Goal: Task Accomplishment & Management: Manage account settings

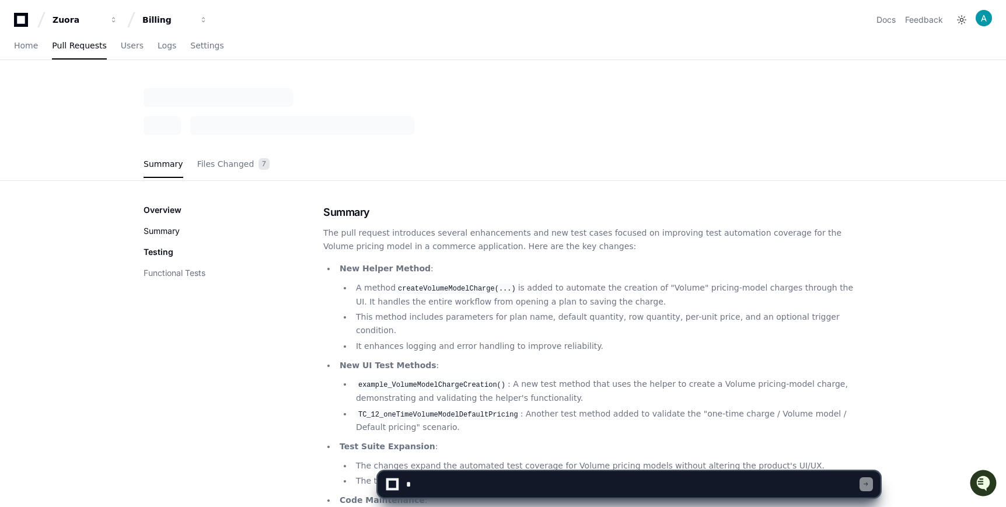
click at [175, 229] on button "Summary" at bounding box center [162, 231] width 36 height 12
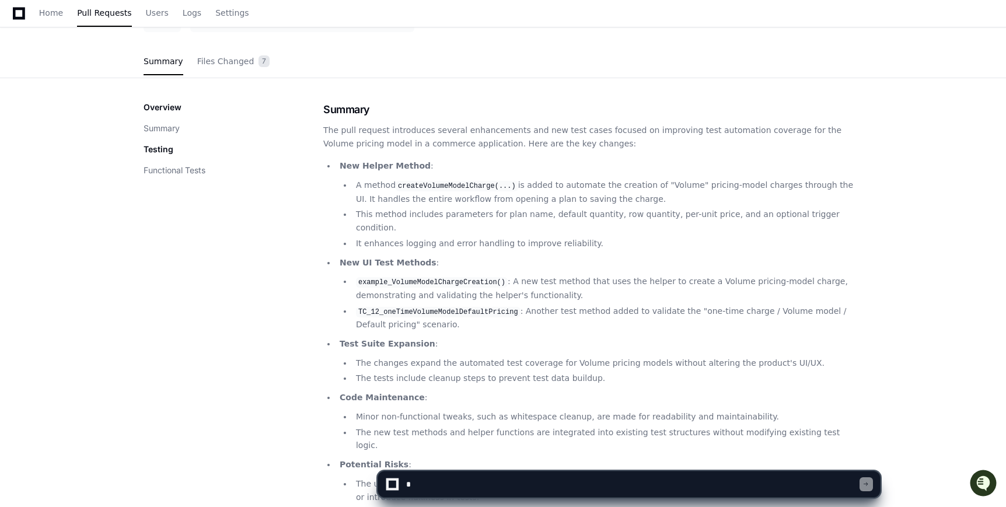
scroll to position [100, 0]
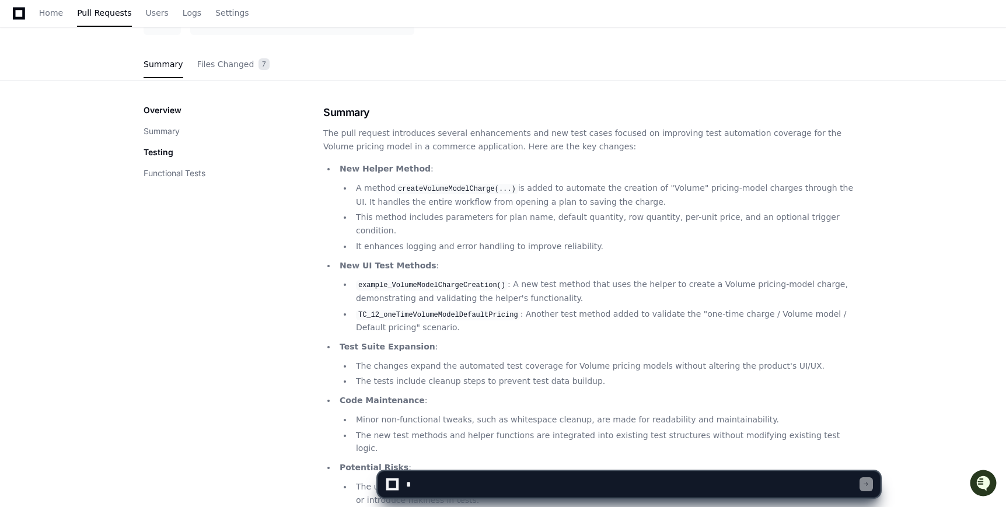
click at [165, 106] on p "Overview" at bounding box center [163, 110] width 38 height 12
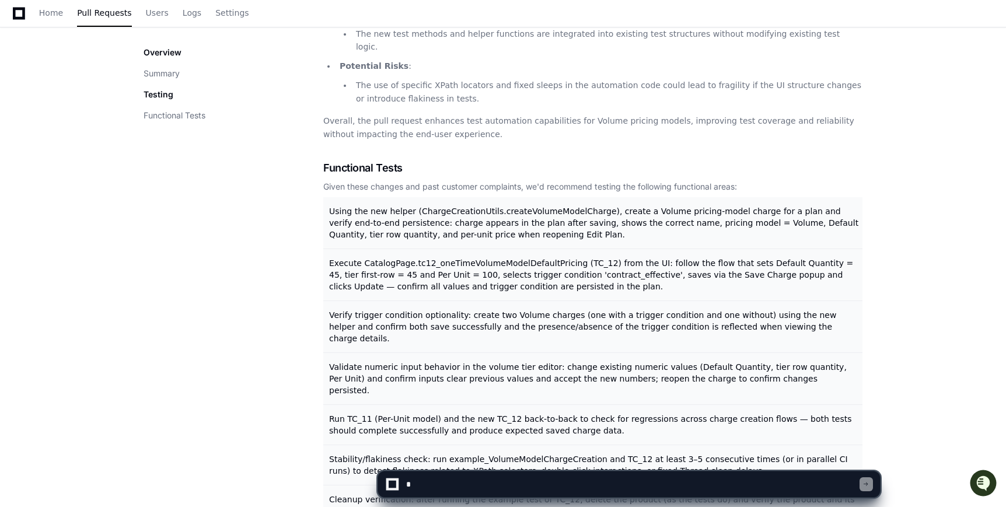
scroll to position [0, 0]
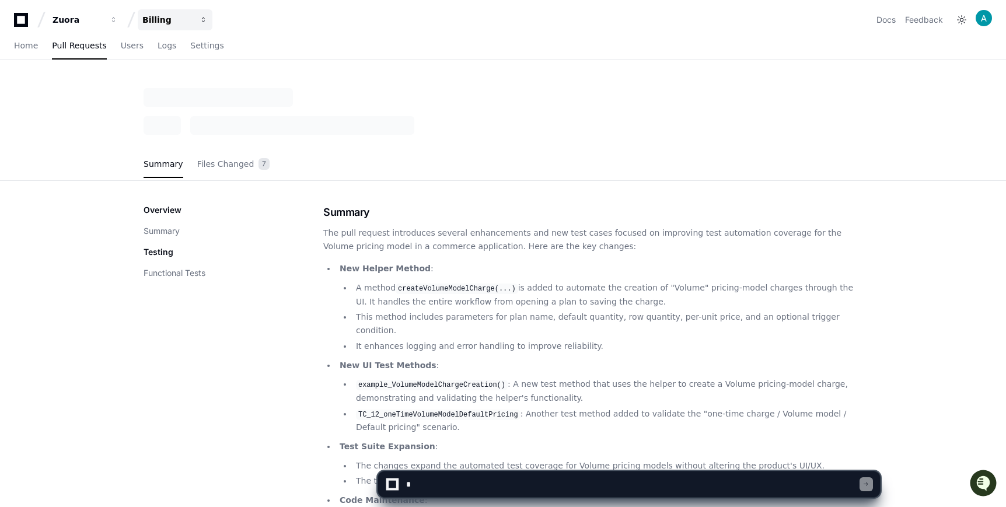
click at [103, 18] on div "Billing" at bounding box center [78, 20] width 50 height 12
click at [86, 46] on span "Pull Requests" at bounding box center [79, 45] width 54 height 7
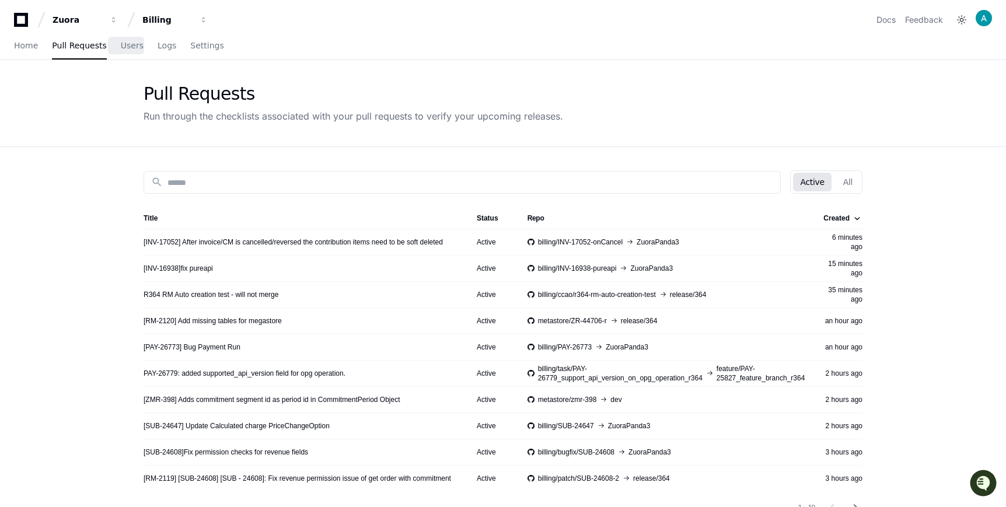
click at [113, 42] on div "Home Pull Requests Users Logs Settings" at bounding box center [119, 46] width 210 height 27
click at [126, 54] on link "Users" at bounding box center [132, 46] width 23 height 27
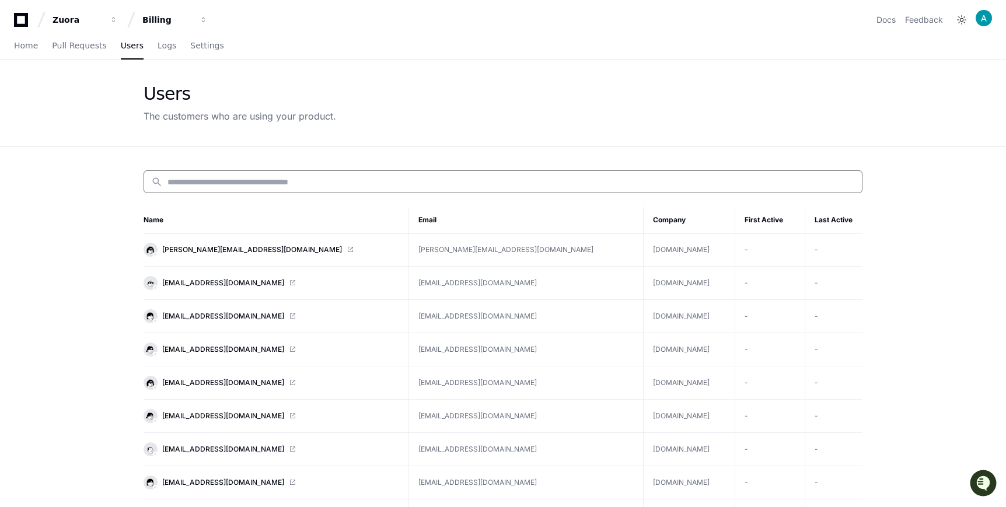
click at [233, 179] on input at bounding box center [512, 182] width 688 height 12
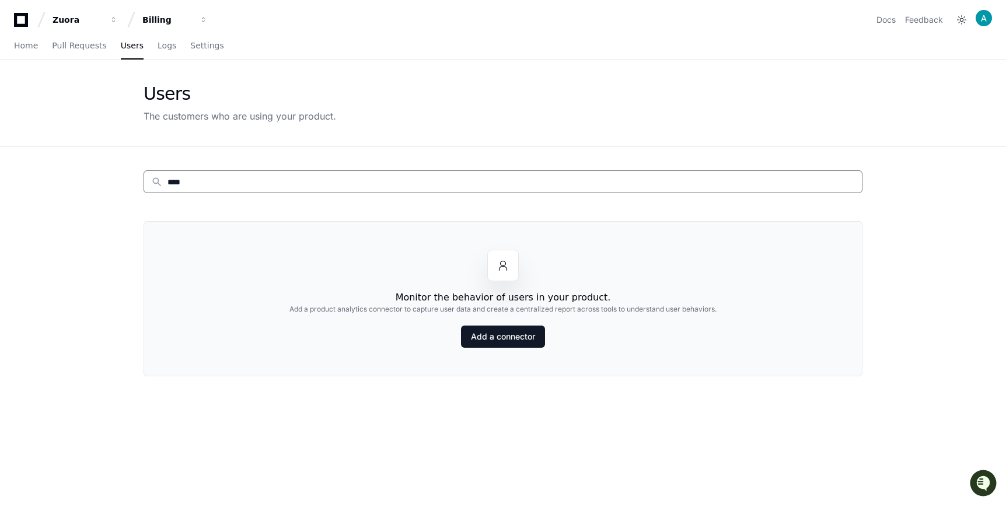
click at [232, 168] on div "search **** Monitor the behavior of users in your product. Add a product analyt…" at bounding box center [503, 400] width 747 height 507
drag, startPoint x: 191, startPoint y: 186, endPoint x: 162, endPoint y: 187, distance: 28.6
click at [161, 188] on div "search ****" at bounding box center [503, 181] width 719 height 23
type input "***"
drag, startPoint x: 189, startPoint y: 184, endPoint x: 158, endPoint y: 180, distance: 31.2
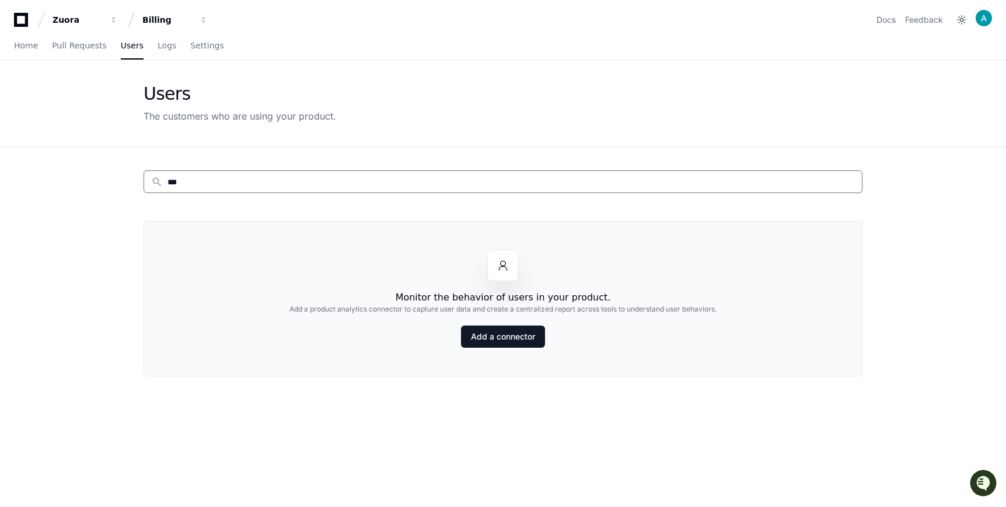
click at [158, 182] on div "search ***" at bounding box center [499, 182] width 711 height 12
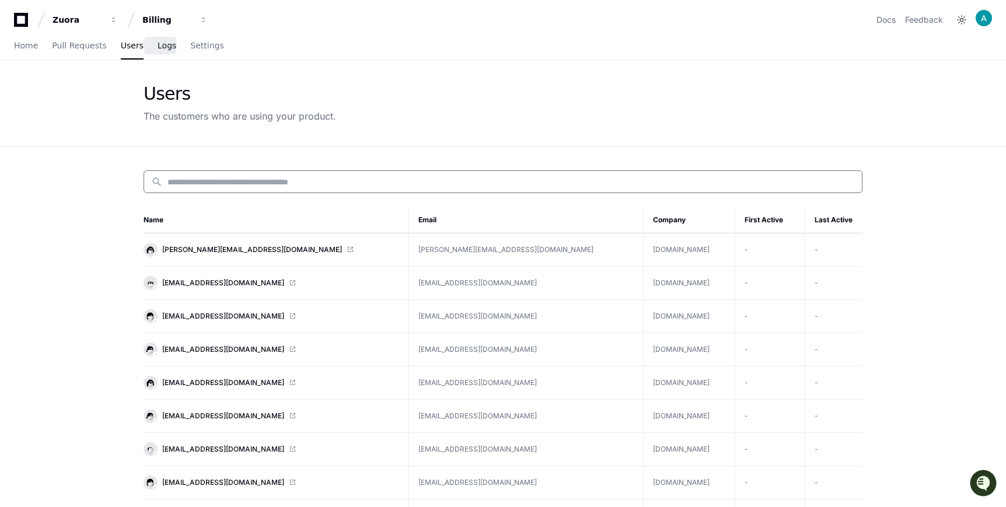
click at [163, 43] on span "Logs" at bounding box center [167, 45] width 19 height 7
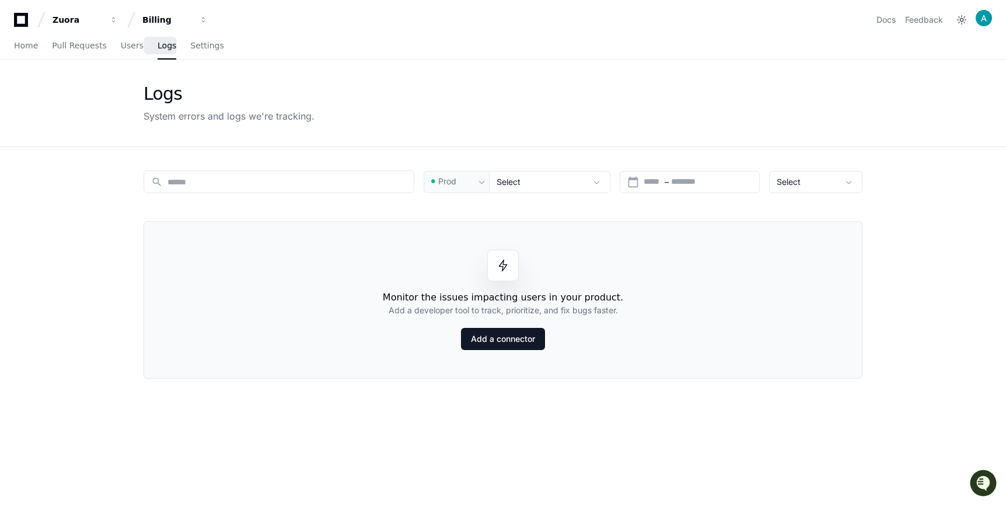
click at [177, 46] on div "Home Pull Requests Users Logs Settings" at bounding box center [119, 46] width 210 height 27
click at [190, 48] on span "Settings" at bounding box center [206, 45] width 33 height 7
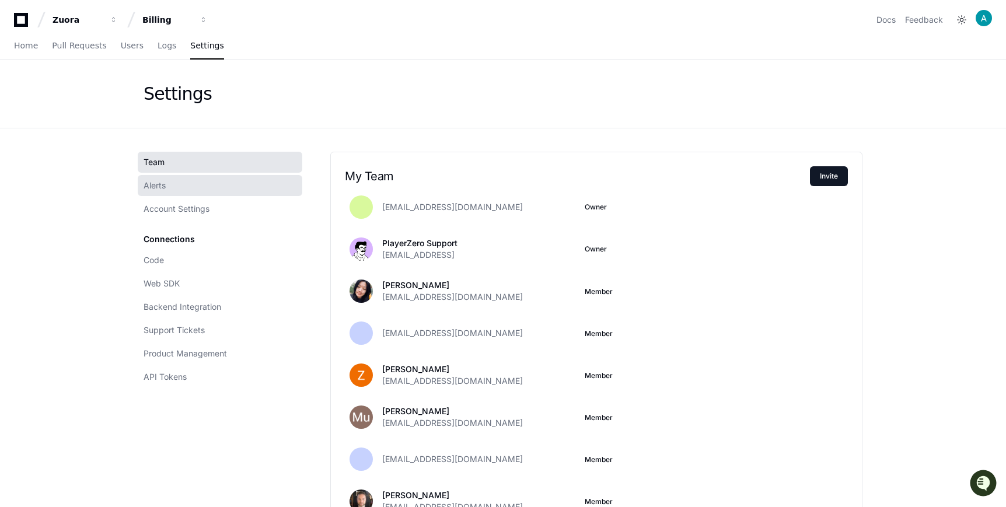
click at [154, 183] on span "Alerts" at bounding box center [155, 186] width 22 height 12
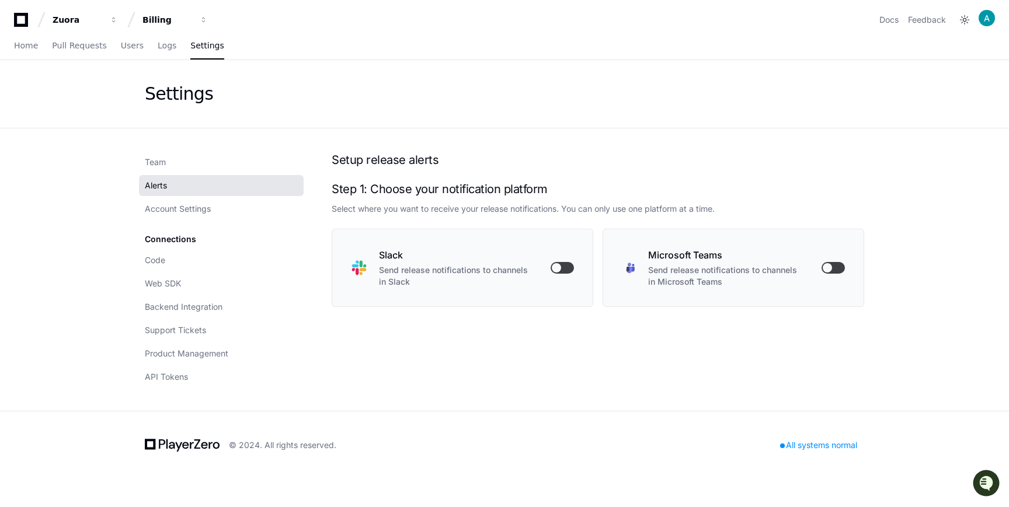
click at [557, 269] on button "button" at bounding box center [561, 268] width 23 height 12
click at [219, 209] on link "Account Settings" at bounding box center [221, 208] width 165 height 21
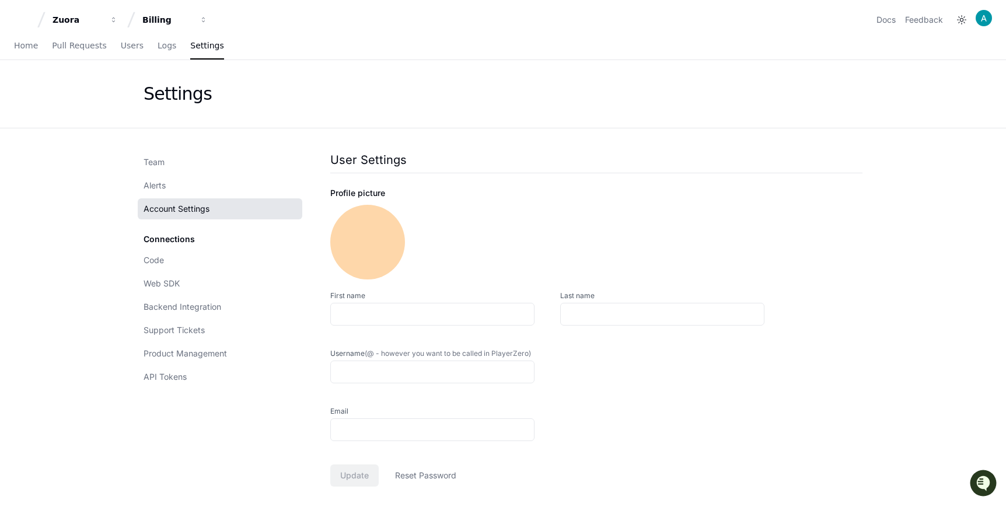
type input "***"
type input "*********"
type input "**********"
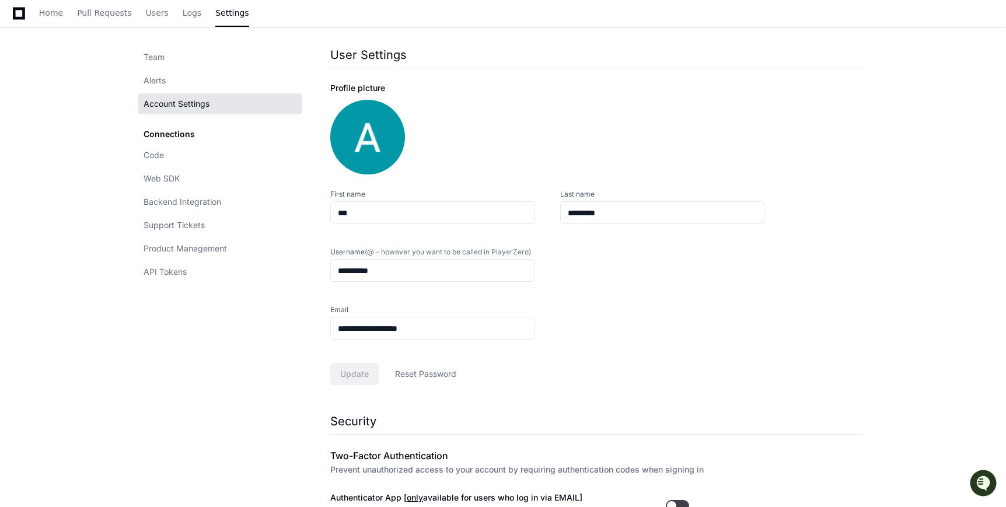
scroll to position [103, 0]
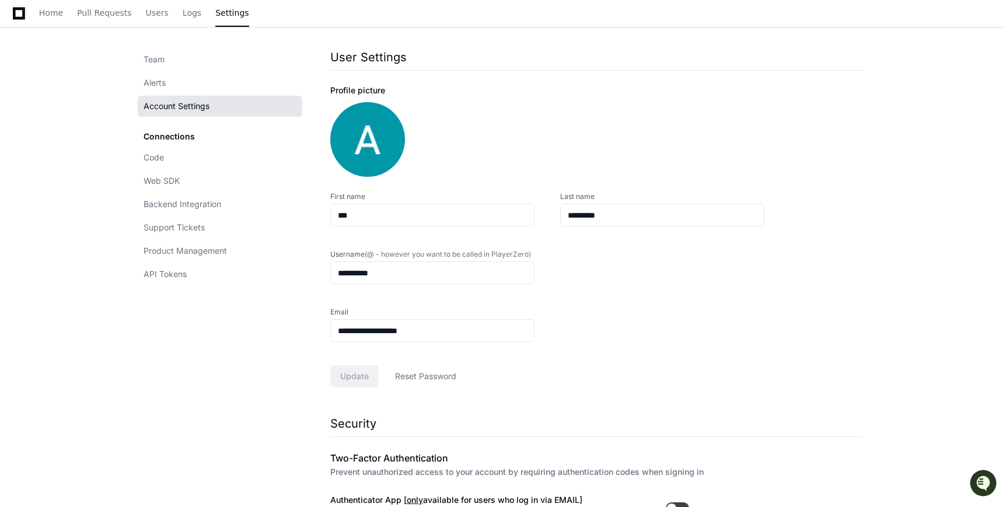
click at [175, 127] on div "Connections Code Web SDK Backend Integration Support Tickets Product Management…" at bounding box center [220, 205] width 165 height 159
click at [174, 155] on link "Code" at bounding box center [220, 157] width 165 height 21
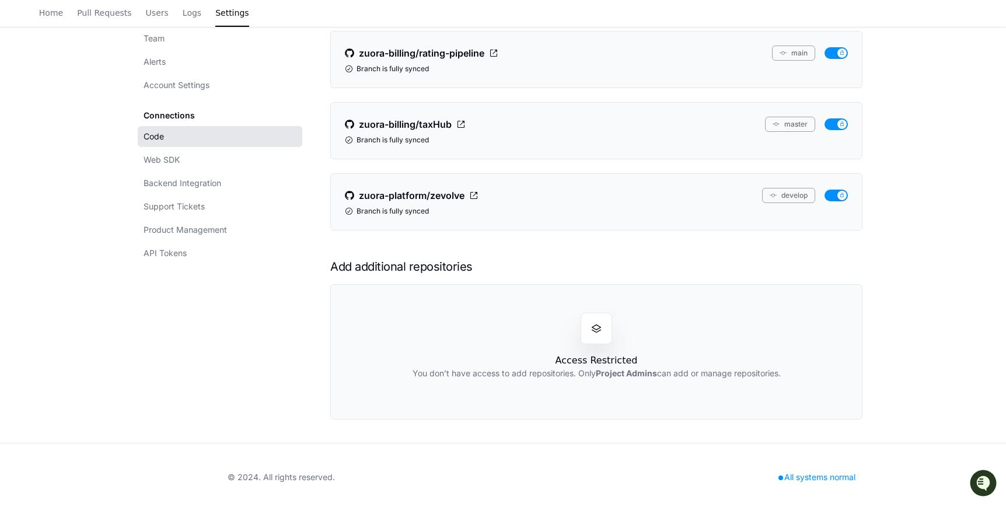
scroll to position [940, 0]
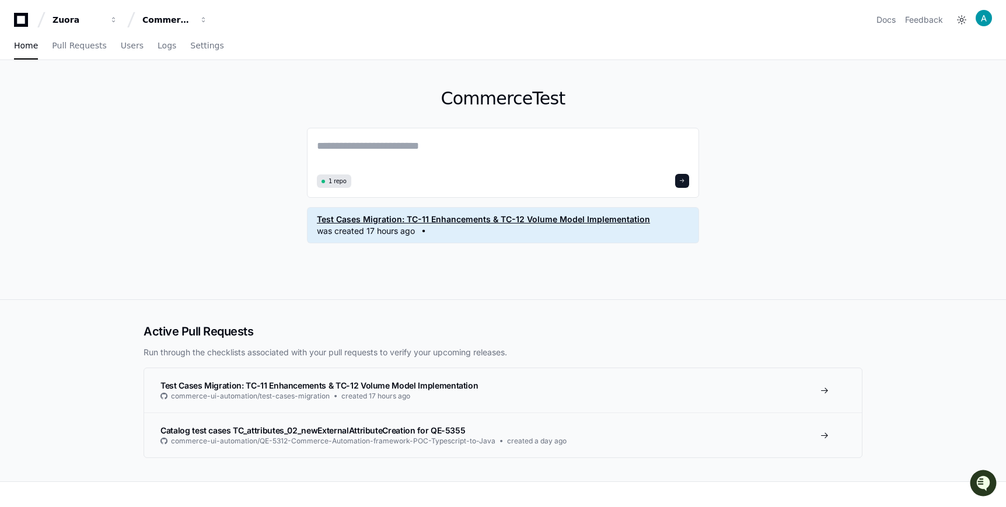
click at [529, 228] on div "Test Cases Migration: TC-11 Enhancements & TC-12 Volume Model Implementation wa…" at bounding box center [503, 225] width 372 height 23
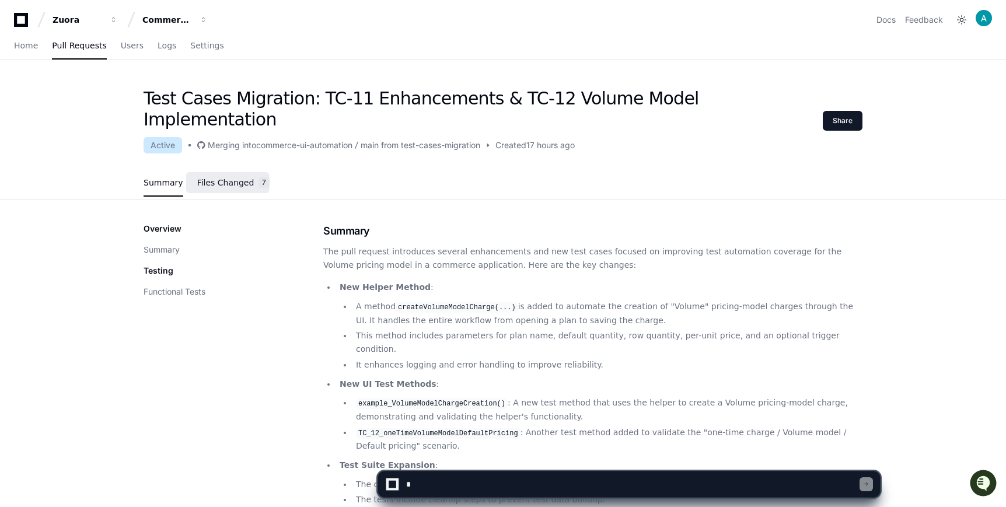
click at [229, 168] on link "Files Changed 7" at bounding box center [233, 184] width 73 height 32
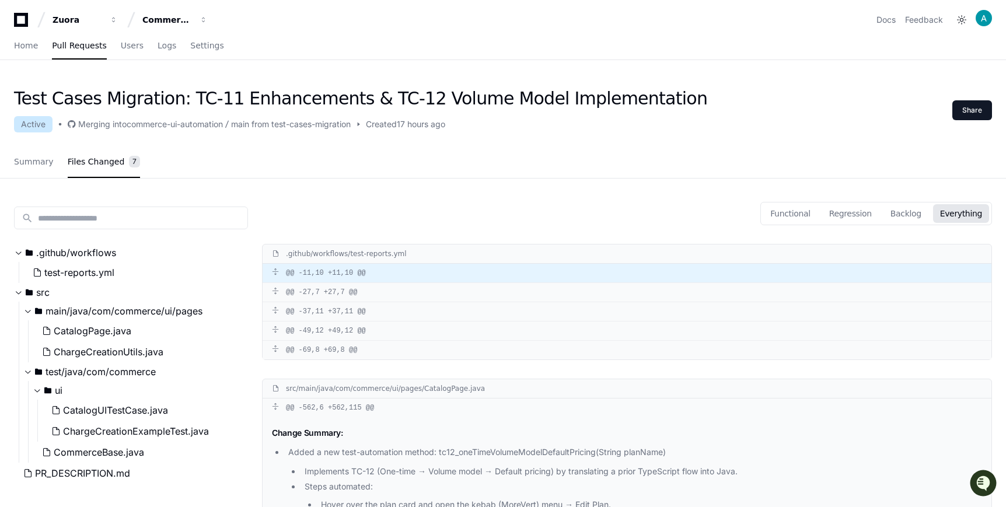
click at [351, 271] on div "@@ -11,10 +11,10 @@" at bounding box center [627, 273] width 729 height 19
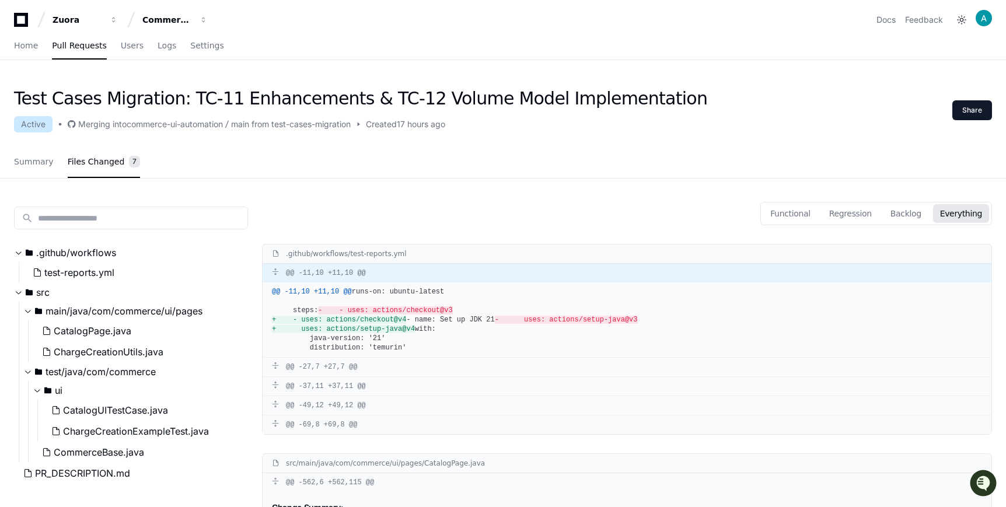
click at [351, 271] on div "@@ -11,10 +11,10 @@" at bounding box center [627, 273] width 729 height 19
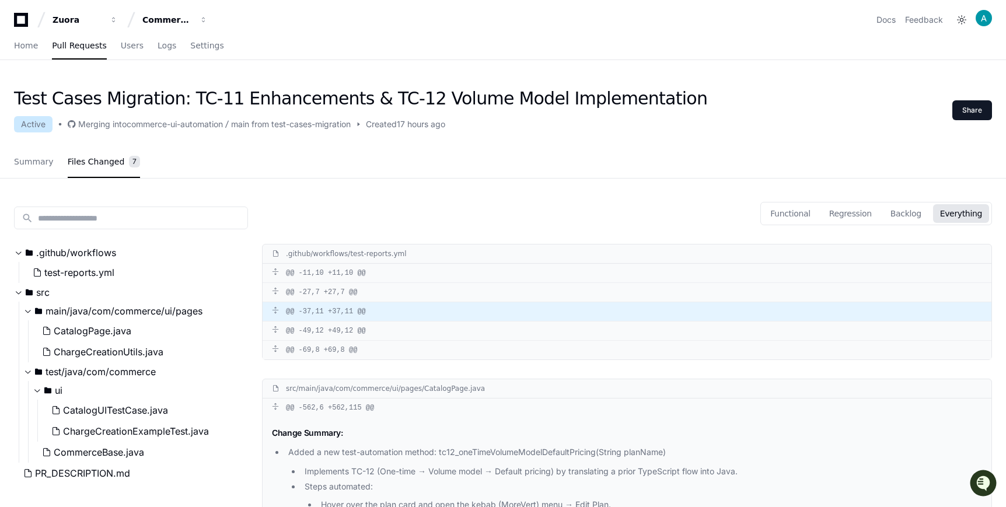
click at [355, 303] on div "@@ -37,11 +37,11 @@" at bounding box center [627, 311] width 729 height 19
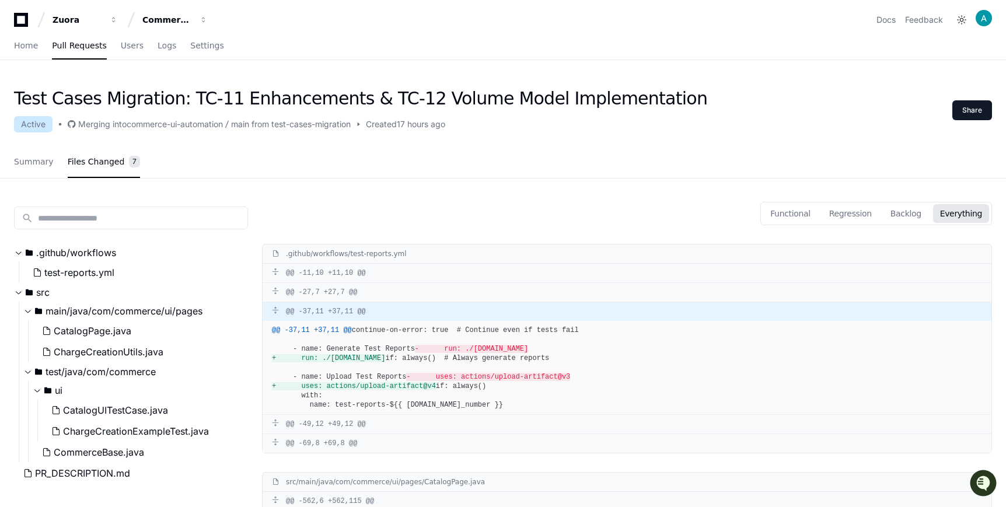
click at [355, 303] on div "@@ -37,11 +37,11 @@" at bounding box center [627, 311] width 729 height 19
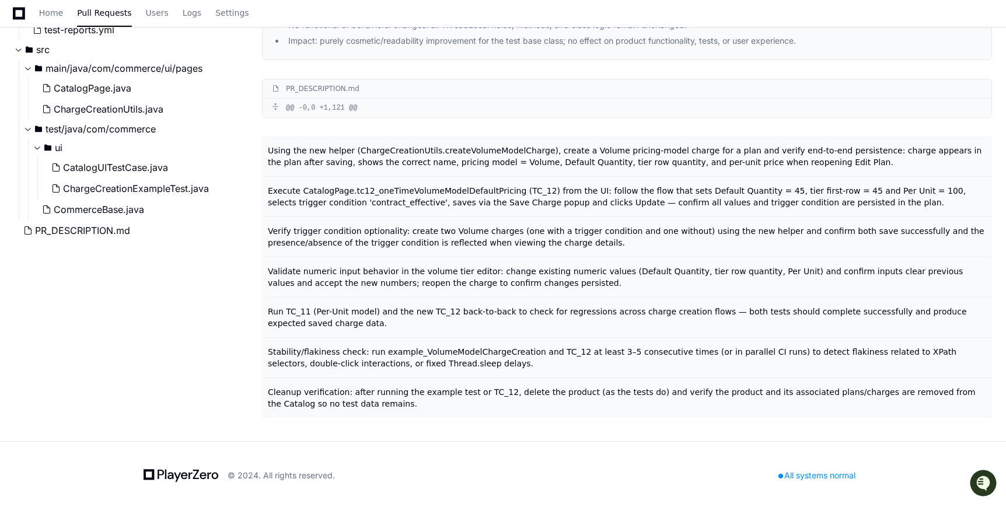
scroll to position [1615, 0]
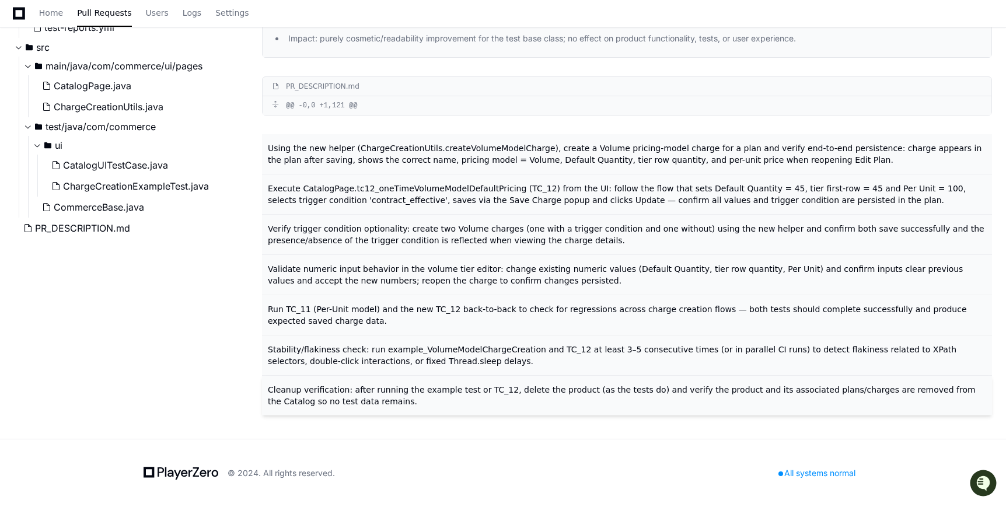
click at [353, 387] on span "Cleanup verification: after running the example test or TC_12, delete the produ…" at bounding box center [622, 395] width 708 height 21
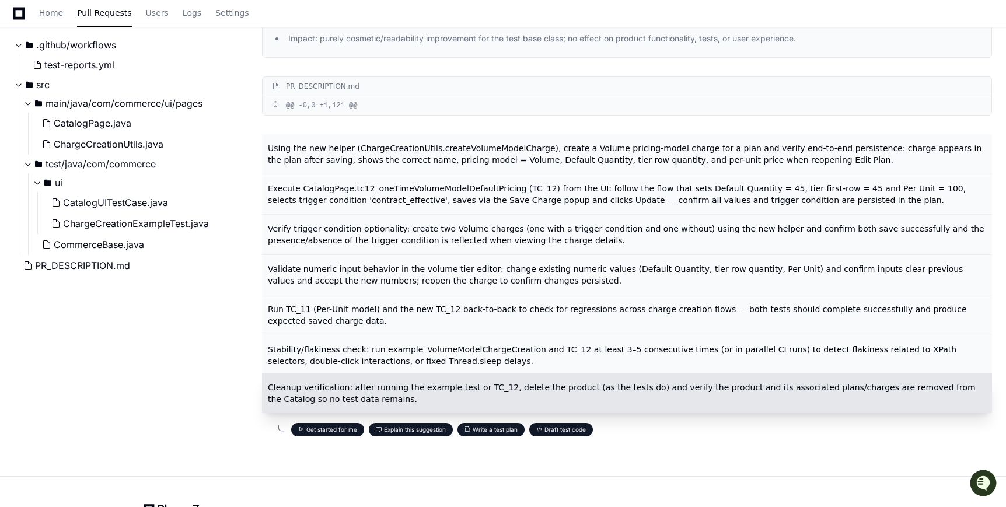
click at [302, 432] on span at bounding box center [301, 430] width 6 height 6
